Goal: Communication & Community: Answer question/provide support

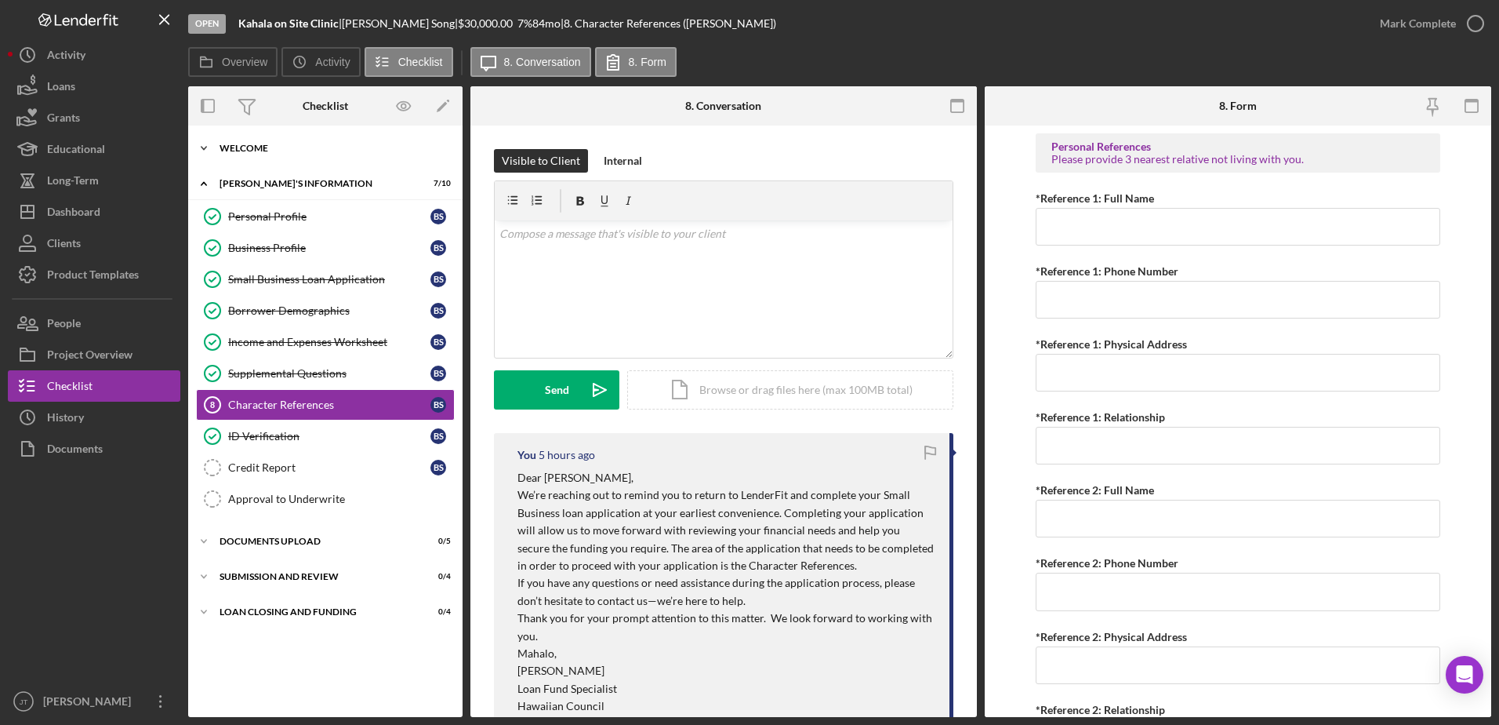
scroll to position [235, 0]
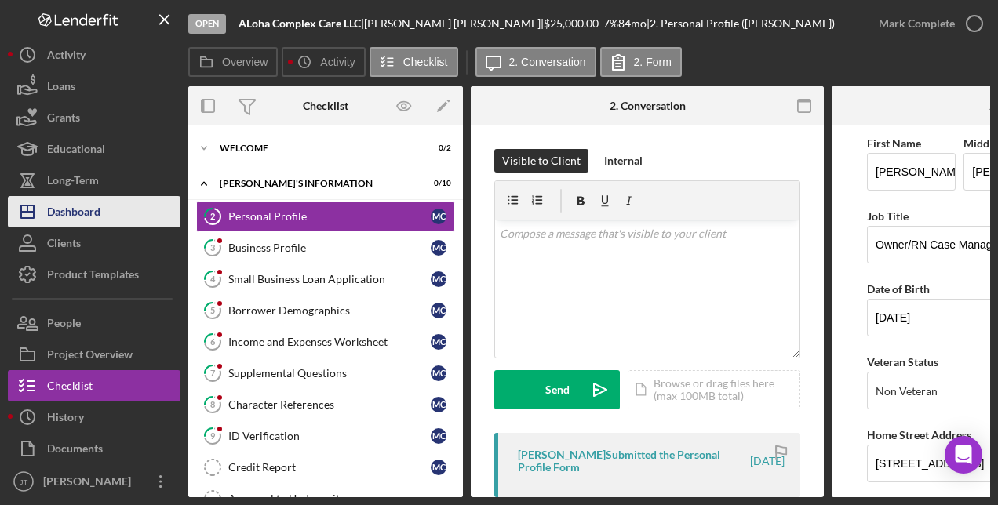
click at [108, 212] on button "Icon/Dashboard Dashboard" at bounding box center [94, 211] width 173 height 31
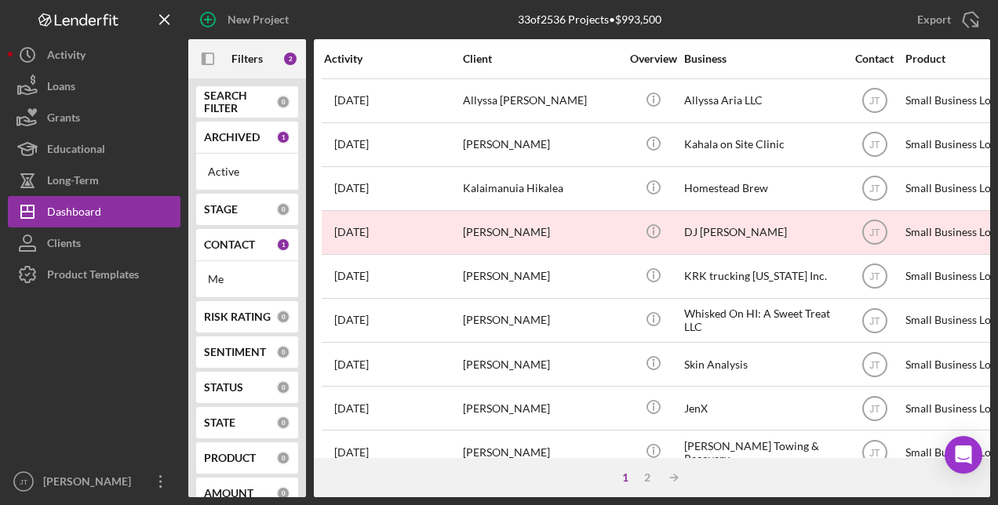
click at [237, 243] on b "CONTACT" at bounding box center [229, 244] width 51 height 13
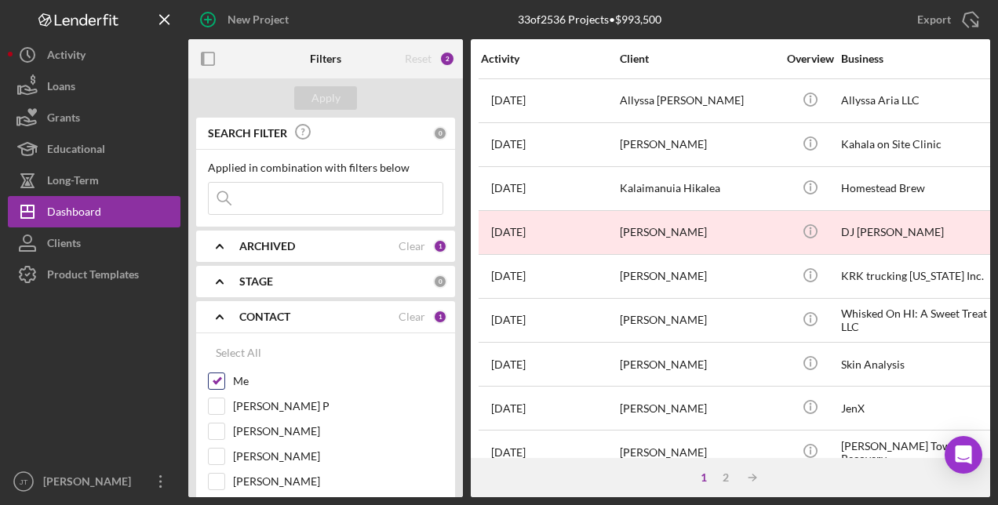
click at [215, 376] on input "Me" at bounding box center [217, 381] width 16 height 16
checkbox input "false"
click at [216, 401] on input "Michiyo P" at bounding box center [217, 406] width 16 height 16
checkbox input "true"
click at [328, 103] on div "Apply" at bounding box center [325, 98] width 29 height 24
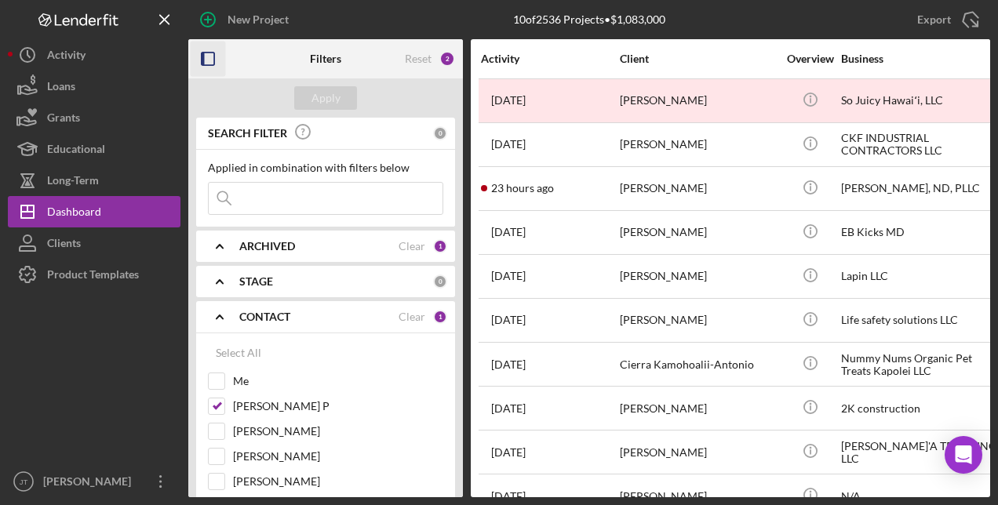
click at [206, 57] on icon "button" at bounding box center [208, 59] width 35 height 35
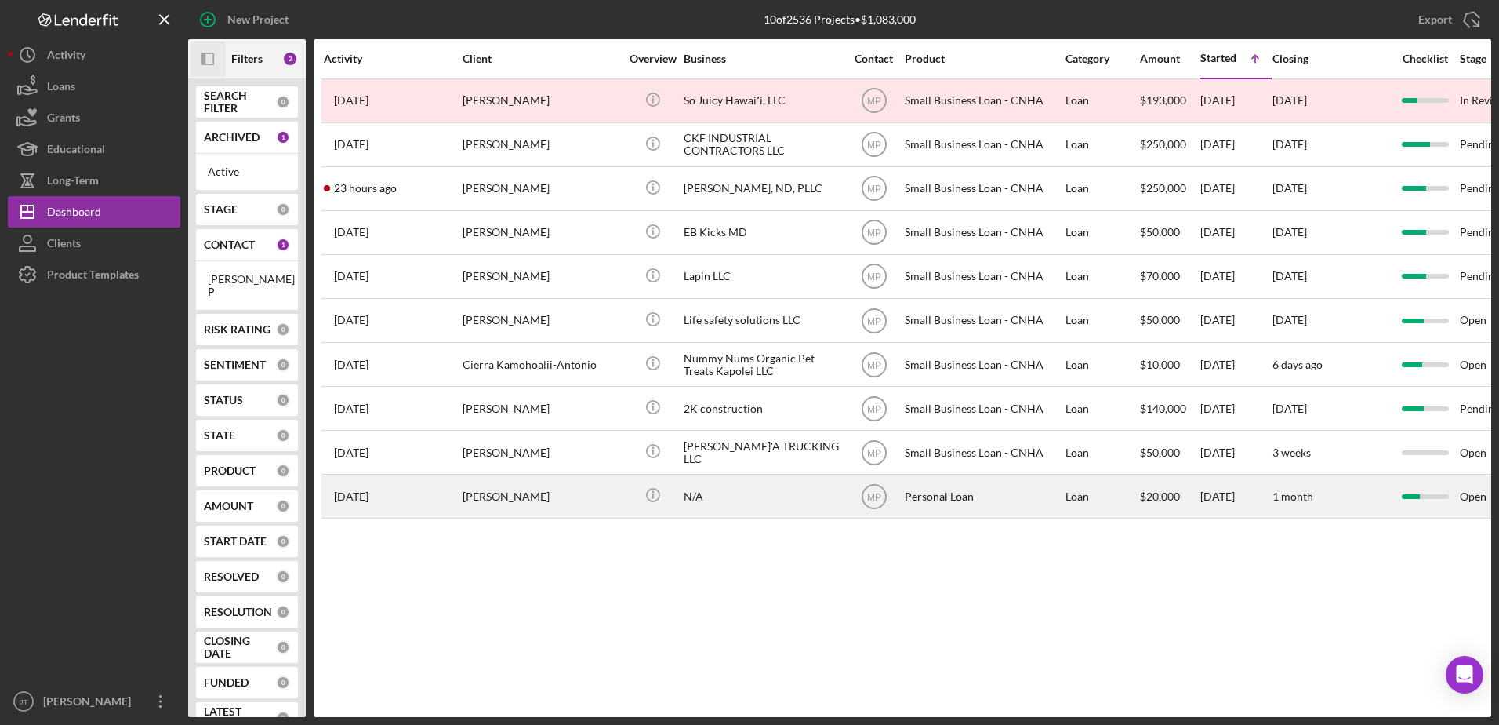
click at [524, 499] on div "Dickson Lewis" at bounding box center [541, 496] width 157 height 42
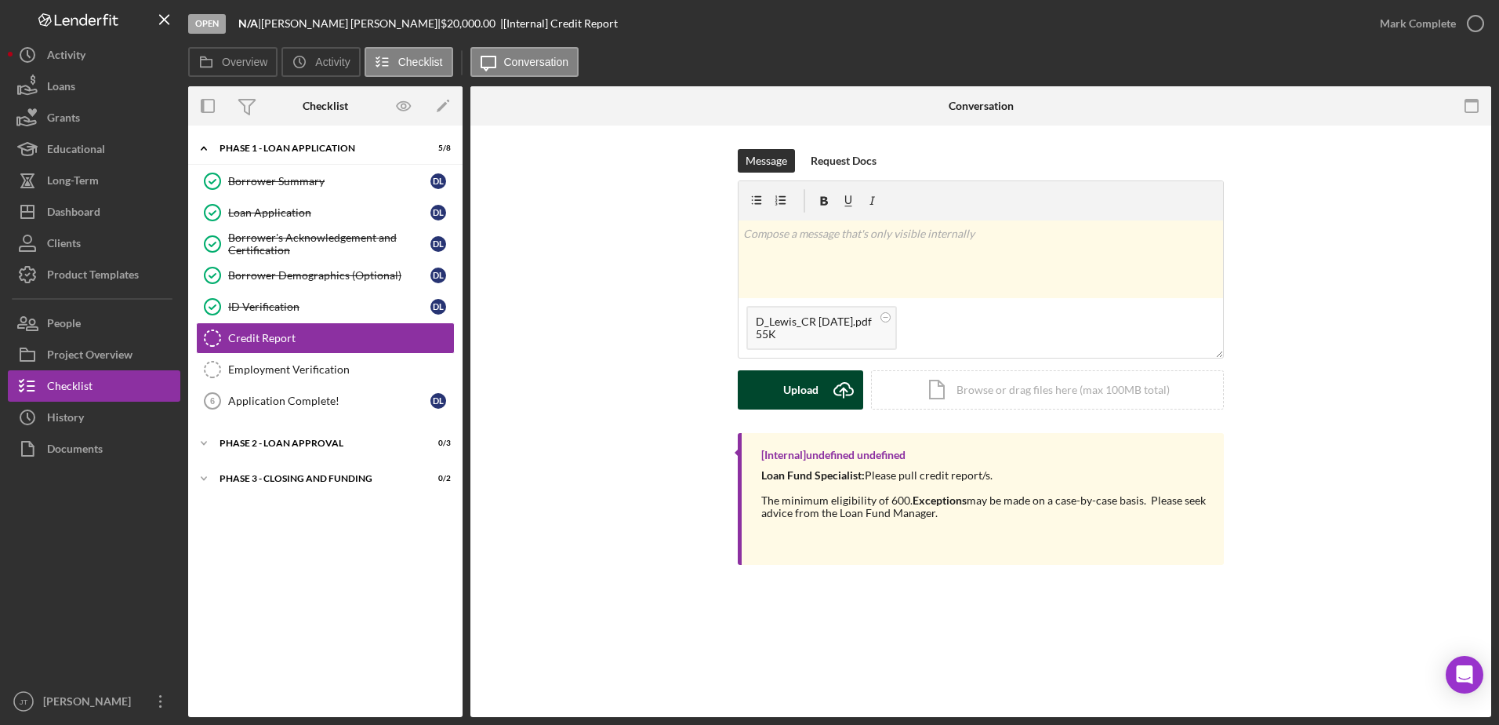
click at [809, 396] on div "Upload" at bounding box center [800, 389] width 35 height 39
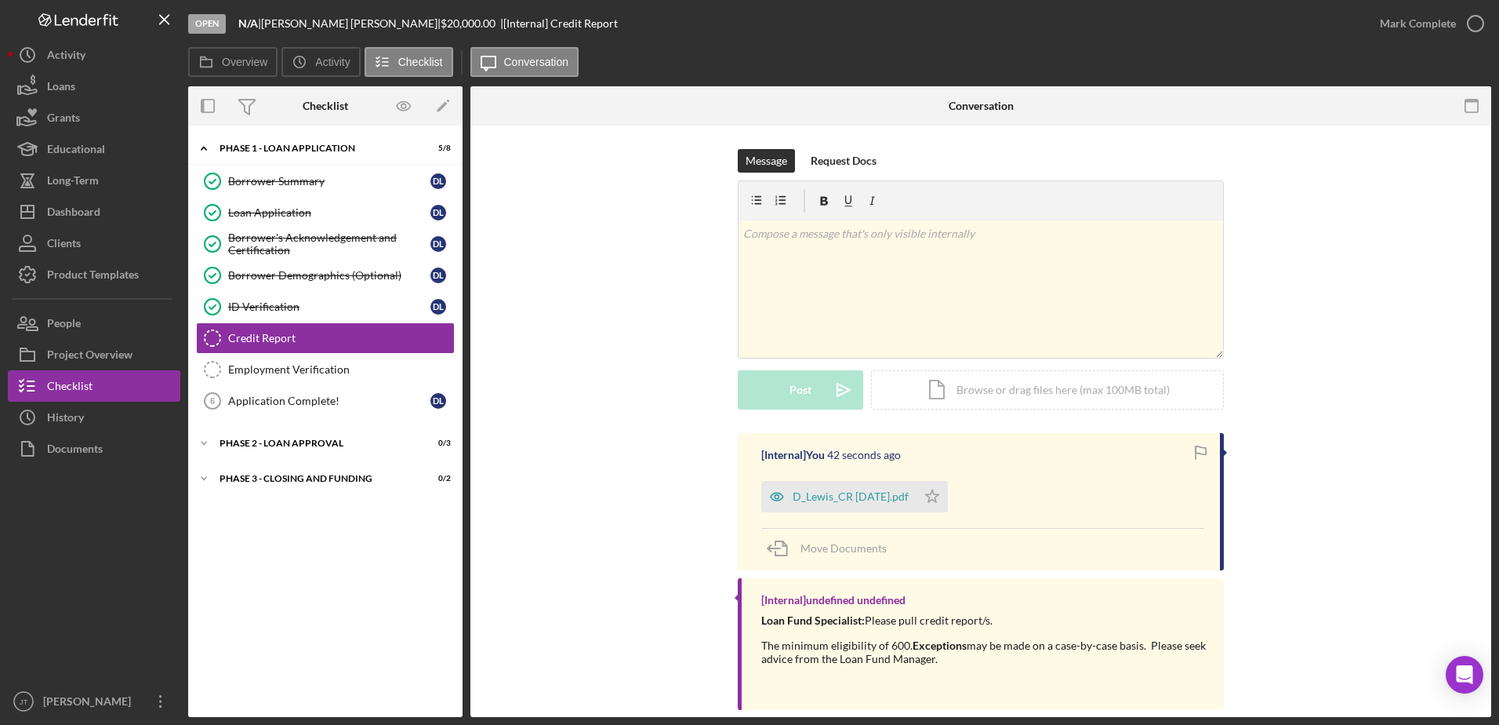
click at [1240, 291] on div "Message Request Docs v Color teal Color pink Remove color Add row above Add row…" at bounding box center [981, 291] width 974 height 284
click at [569, 554] on div "[Internal] You 2 minutes ago D_Lewis_CR 8.13.25.pdf Icon/Star Move Documents [I…" at bounding box center [981, 575] width 974 height 285
